Goal: Transaction & Acquisition: Purchase product/service

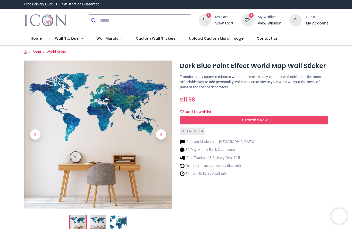
click at [100, 223] on img at bounding box center [98, 223] width 16 height 16
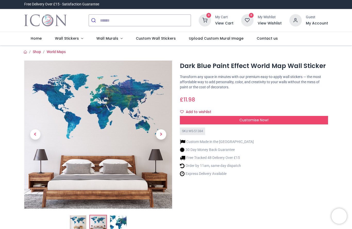
click at [122, 219] on img at bounding box center [118, 223] width 16 height 16
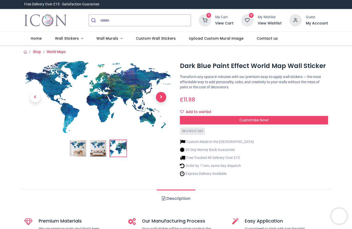
click at [161, 98] on span "Next" at bounding box center [161, 97] width 10 height 10
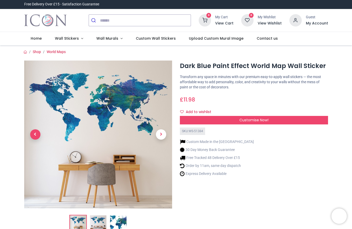
click at [39, 135] on span "Previous" at bounding box center [35, 134] width 10 height 10
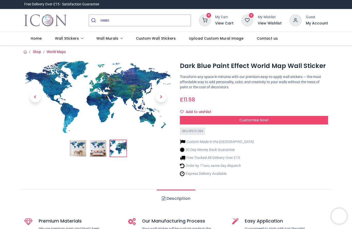
click at [110, 101] on img at bounding box center [98, 97] width 148 height 73
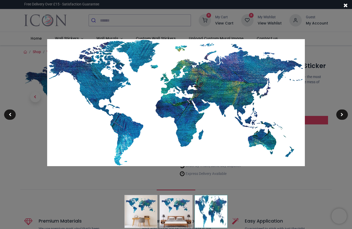
click at [331, 149] on div at bounding box center [176, 114] width 352 height 229
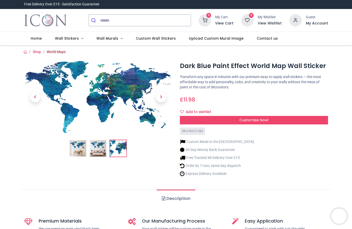
click at [56, 51] on link "World Maps" at bounding box center [56, 52] width 19 height 4
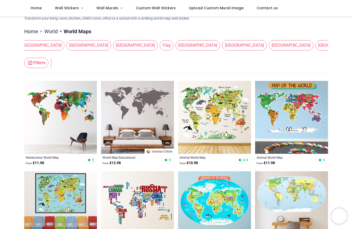
scroll to position [54, 0]
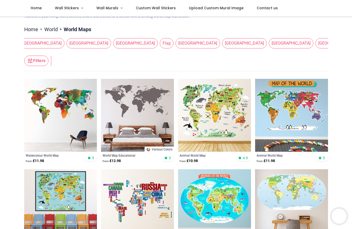
click at [148, 114] on img at bounding box center [137, 115] width 73 height 73
click at [46, 113] on img at bounding box center [60, 115] width 73 height 73
click at [37, 62] on button "Filters" at bounding box center [36, 61] width 24 height 10
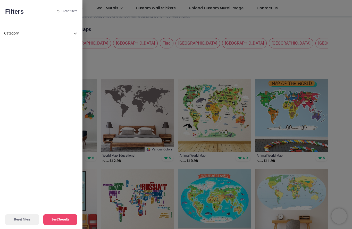
click at [75, 32] on icon at bounding box center [75, 33] width 6 height 6
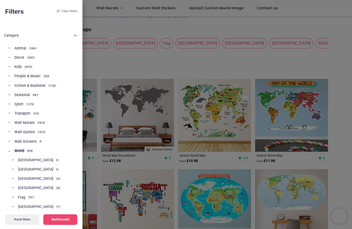
click at [339, 172] on div at bounding box center [176, 114] width 352 height 229
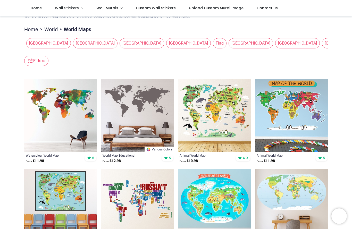
scroll to position [0, 0]
click at [213, 42] on span "Flag" at bounding box center [220, 43] width 14 height 10
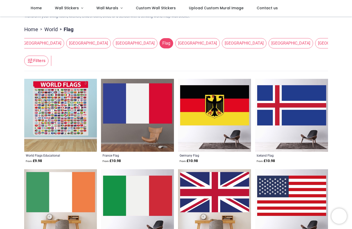
scroll to position [0, 53]
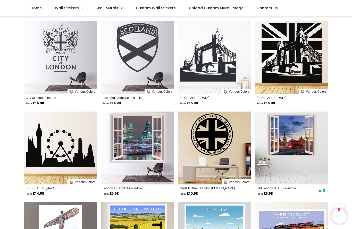
scroll to position [1106, 0]
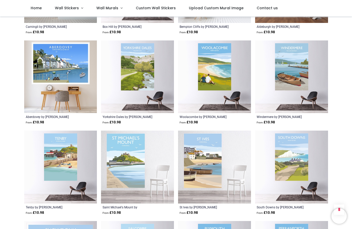
scroll to position [1720, 0]
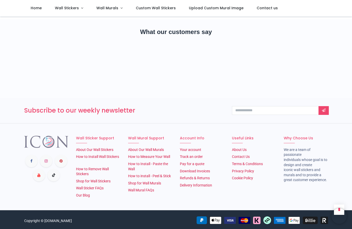
scroll to position [2440, 0]
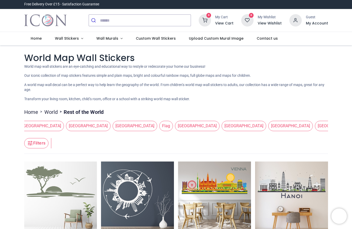
scroll to position [0, 53]
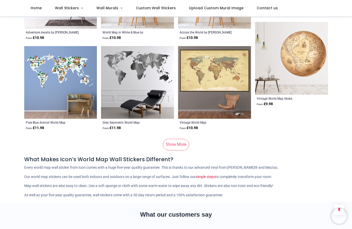
scroll to position [630, 0]
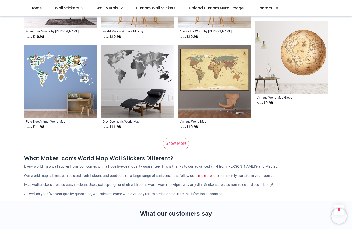
click at [180, 143] on link "Show More" at bounding box center [176, 143] width 26 height 11
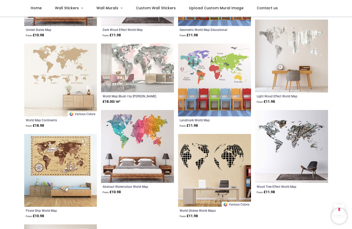
scroll to position [1083, 0]
click at [138, 140] on img at bounding box center [137, 146] width 73 height 73
click at [153, 140] on img at bounding box center [137, 146] width 73 height 73
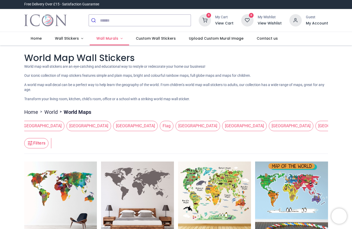
click at [112, 39] on span "Wall Murals" at bounding box center [107, 38] width 22 height 5
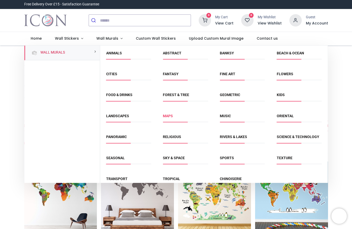
click at [171, 116] on link "Maps" at bounding box center [168, 116] width 10 height 4
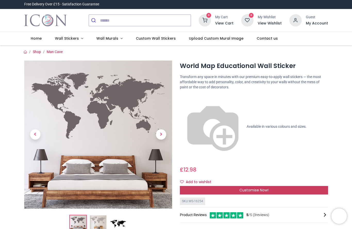
click at [263, 188] on span "Customise Now!" at bounding box center [253, 190] width 29 height 5
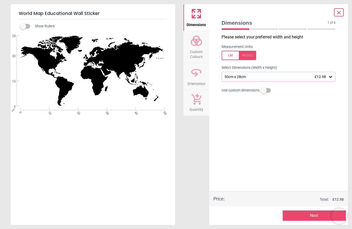
click at [326, 76] on span "£12.98" at bounding box center [320, 77] width 11 height 4
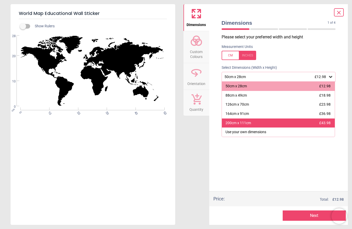
click at [242, 122] on div "200cm x 111cm" at bounding box center [239, 123] width 26 height 5
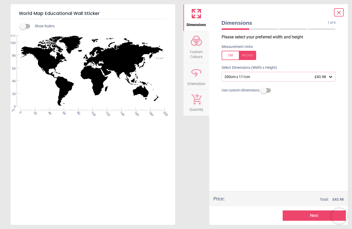
click at [315, 215] on button "Next" at bounding box center [314, 216] width 63 height 10
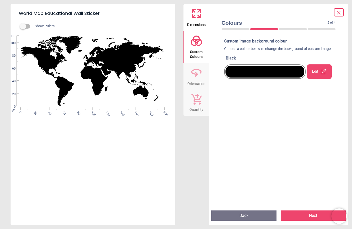
click at [267, 77] on div at bounding box center [265, 72] width 79 height 12
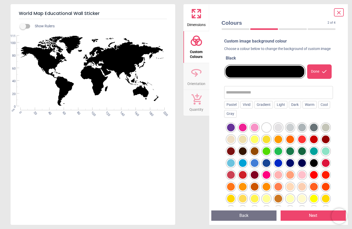
click at [267, 167] on div at bounding box center [267, 163] width 8 height 8
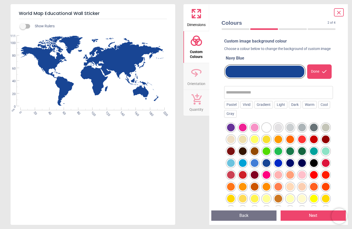
click at [291, 167] on div at bounding box center [290, 163] width 8 height 8
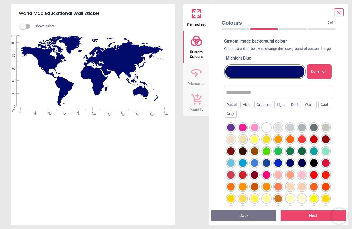
click at [303, 155] on div at bounding box center [302, 151] width 8 height 8
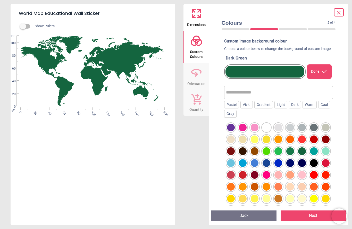
click at [326, 75] on icon at bounding box center [324, 72] width 6 height 6
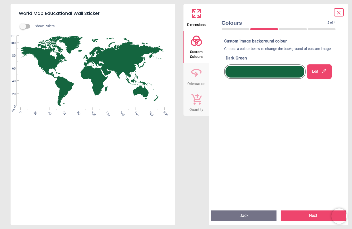
click at [313, 211] on button "Next" at bounding box center [313, 216] width 65 height 10
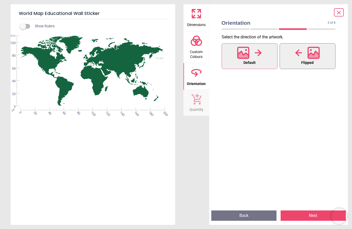
click at [311, 56] on icon at bounding box center [313, 55] width 11 height 9
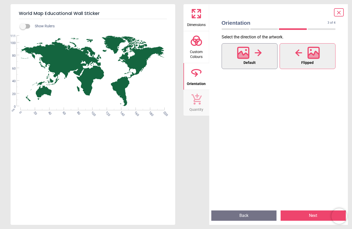
click at [254, 60] on span "Default" at bounding box center [250, 63] width 12 height 7
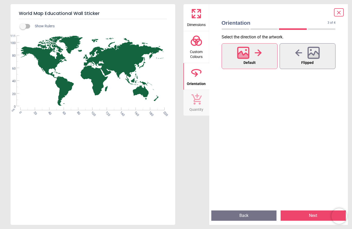
click at [309, 219] on button "Next" at bounding box center [313, 216] width 65 height 10
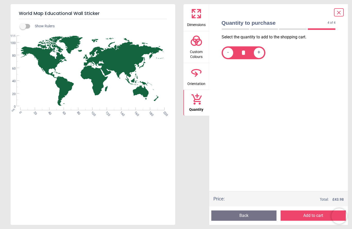
click at [259, 53] on span "+" at bounding box center [259, 52] width 3 height 6
click at [259, 52] on span "+" at bounding box center [259, 52] width 3 height 6
click at [261, 54] on div "+" at bounding box center [259, 53] width 10 height 10
type input "*"
click at [341, 12] on icon at bounding box center [339, 13] width 6 height 6
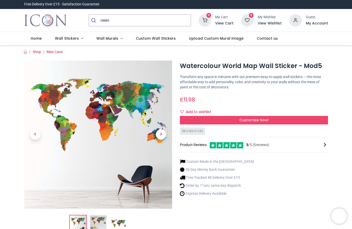
click at [50, 119] on img at bounding box center [98, 135] width 148 height 148
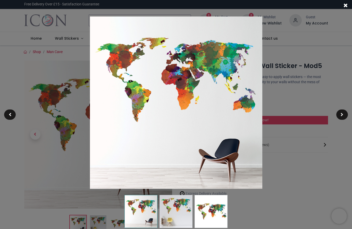
click at [304, 163] on div at bounding box center [176, 114] width 352 height 229
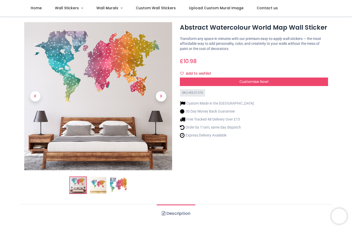
scroll to position [10, 0]
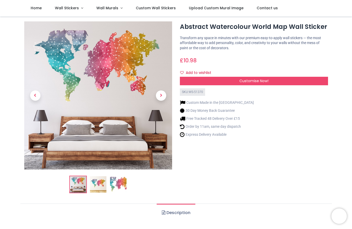
click at [99, 186] on img at bounding box center [98, 184] width 16 height 16
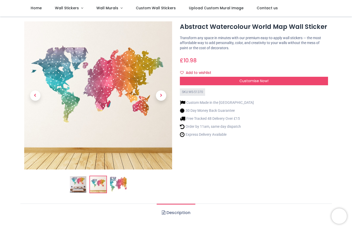
click at [120, 184] on img at bounding box center [118, 184] width 16 height 16
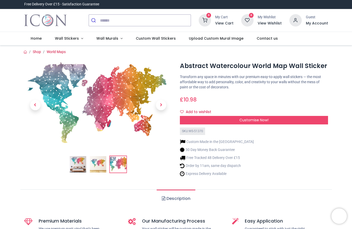
scroll to position [0, 0]
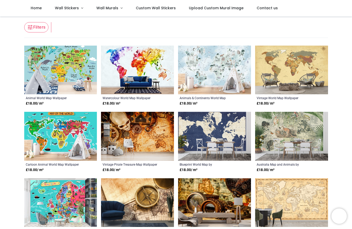
scroll to position [72, 0]
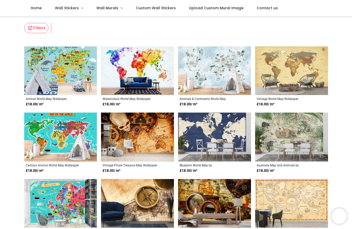
click at [218, 127] on img at bounding box center [214, 137] width 73 height 49
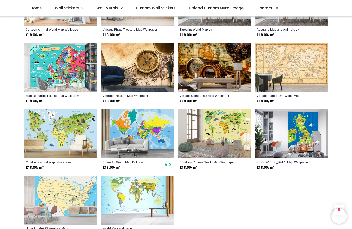
scroll to position [213, 0]
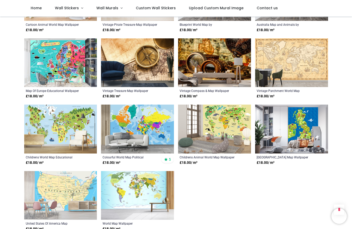
click at [159, 130] on img at bounding box center [137, 129] width 73 height 49
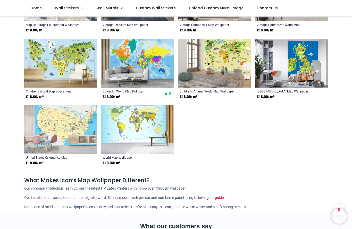
scroll to position [284, 0]
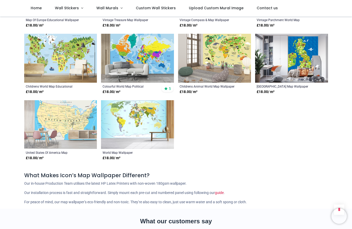
click at [136, 123] on img at bounding box center [137, 124] width 73 height 49
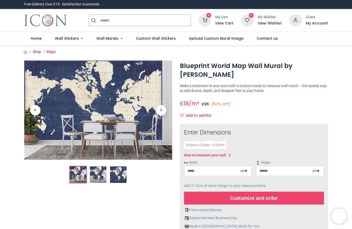
click at [98, 175] on img at bounding box center [98, 175] width 16 height 16
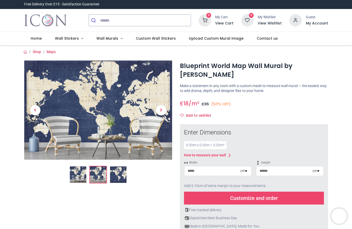
click at [120, 176] on img at bounding box center [118, 175] width 16 height 16
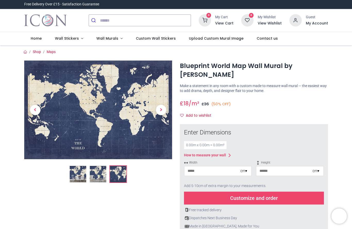
click at [80, 175] on img at bounding box center [78, 174] width 16 height 16
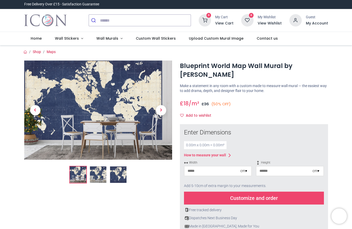
click at [141, 135] on img at bounding box center [98, 110] width 148 height 99
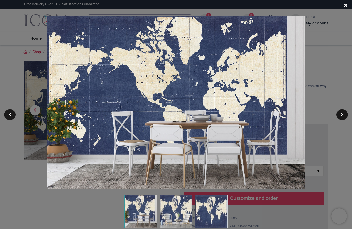
click at [347, 5] on span at bounding box center [346, 5] width 4 height 5
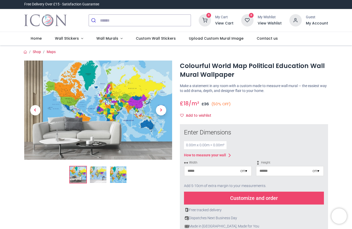
click at [146, 136] on img at bounding box center [98, 110] width 148 height 99
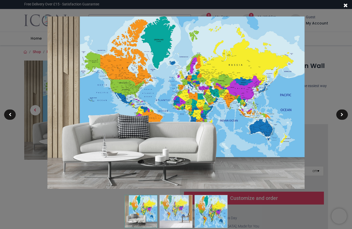
click at [178, 211] on img at bounding box center [176, 211] width 33 height 33
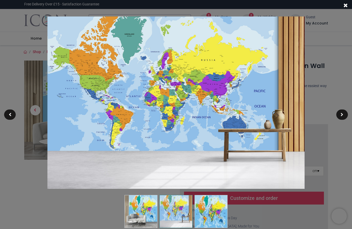
click at [210, 213] on img at bounding box center [211, 211] width 33 height 33
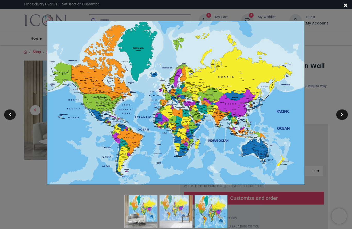
click at [347, 6] on span at bounding box center [346, 5] width 4 height 5
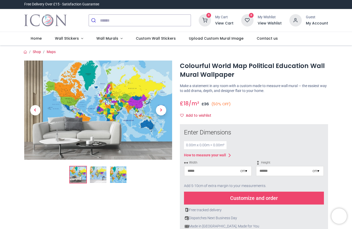
click at [234, 171] on input "number" at bounding box center [213, 171] width 56 height 9
click at [245, 171] on div "cm ▾" at bounding box center [243, 171] width 7 height 5
click at [233, 180] on div "Centimeters (cm)" at bounding box center [218, 180] width 67 height 9
click at [232, 170] on input "*" at bounding box center [213, 171] width 56 height 9
type input "***"
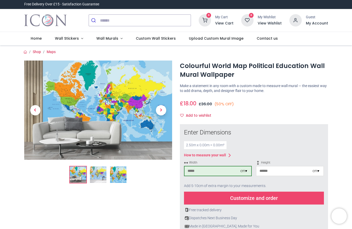
click at [288, 172] on input "number" at bounding box center [284, 171] width 56 height 9
type input "***"
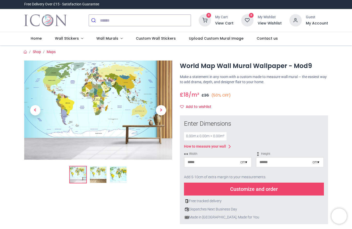
click at [102, 175] on img at bounding box center [98, 175] width 16 height 16
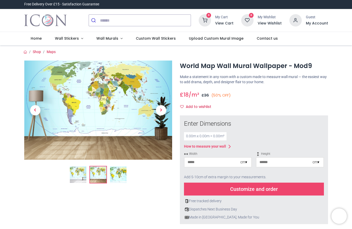
click at [126, 187] on div at bounding box center [98, 201] width 156 height 280
click at [121, 175] on img at bounding box center [118, 175] width 16 height 16
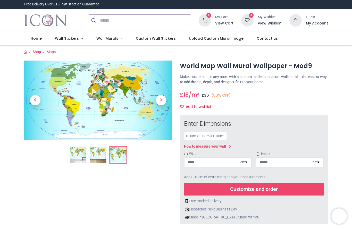
click at [101, 155] on img at bounding box center [98, 155] width 16 height 16
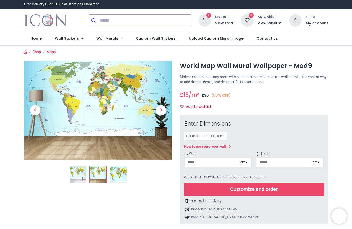
click at [77, 163] on div at bounding box center [98, 122] width 148 height 123
click at [80, 172] on img at bounding box center [78, 175] width 16 height 16
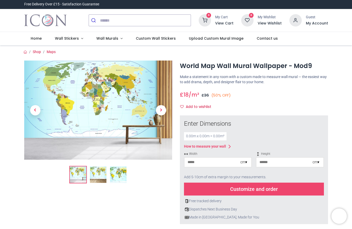
click at [101, 178] on img at bounding box center [98, 175] width 16 height 16
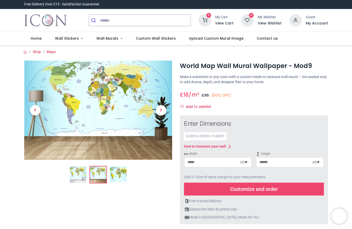
click at [117, 114] on img at bounding box center [98, 110] width 148 height 99
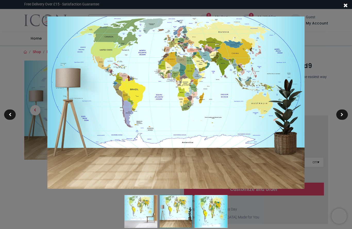
click at [348, 4] on span at bounding box center [346, 5] width 4 height 5
